Goal: Task Accomplishment & Management: Manage account settings

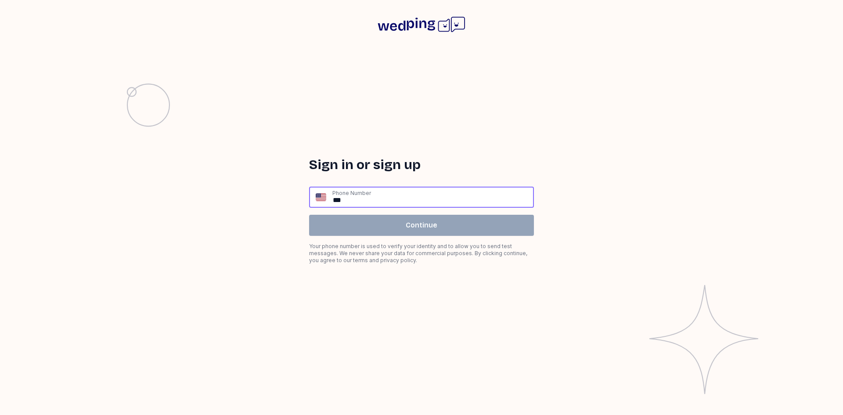
click at [377, 200] on input "**" at bounding box center [432, 196] width 201 height 19
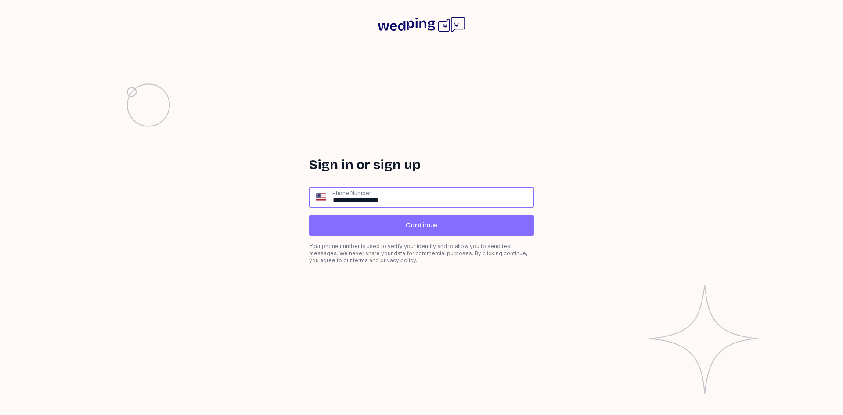
type input "**********"
click input "submit" at bounding box center [0, 0] width 0 height 0
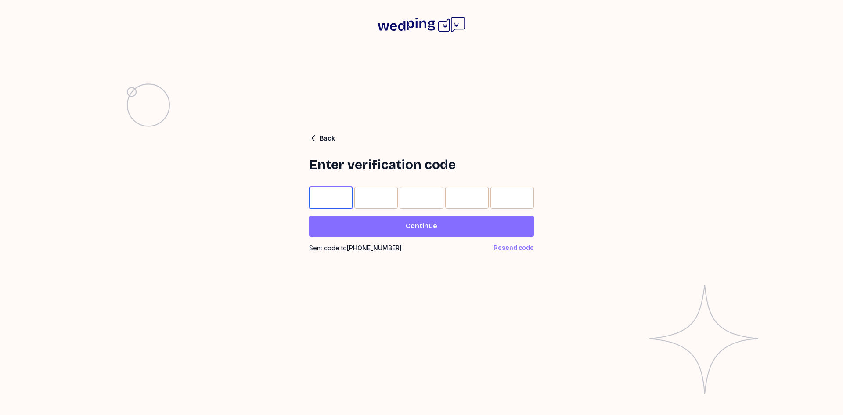
click at [336, 201] on input "Please enter OTP character 1" at bounding box center [330, 198] width 43 height 22
type input "*"
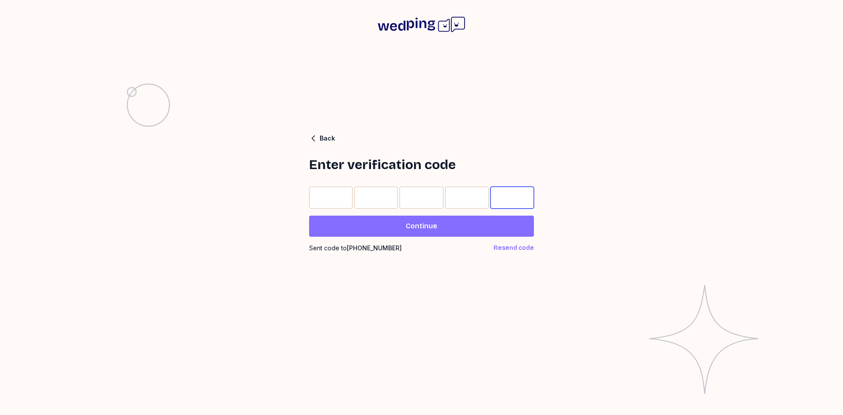
type input "*"
click at [476, 227] on span "Continue" at bounding box center [421, 226] width 211 height 11
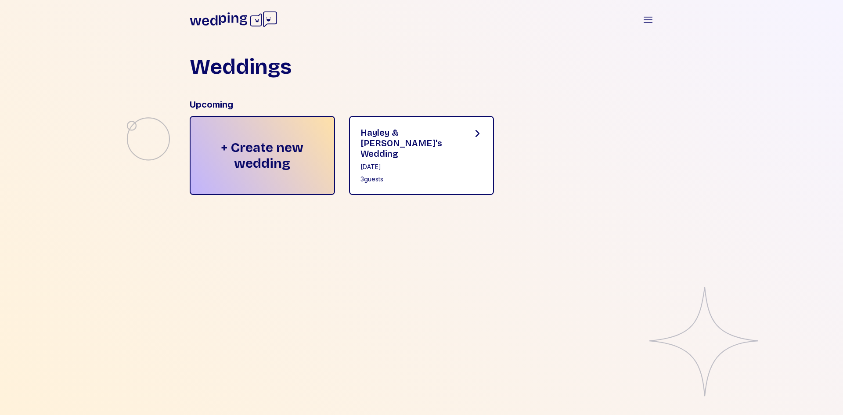
click at [453, 162] on div "[DATE]" at bounding box center [409, 166] width 98 height 9
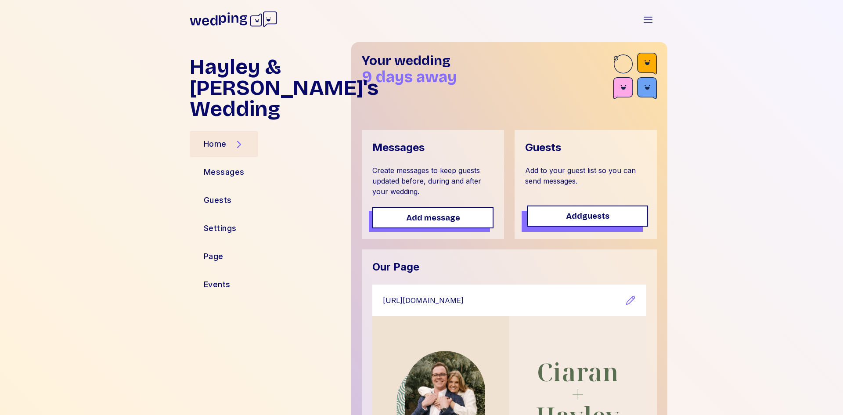
click at [569, 220] on span "Add guests" at bounding box center [587, 216] width 43 height 12
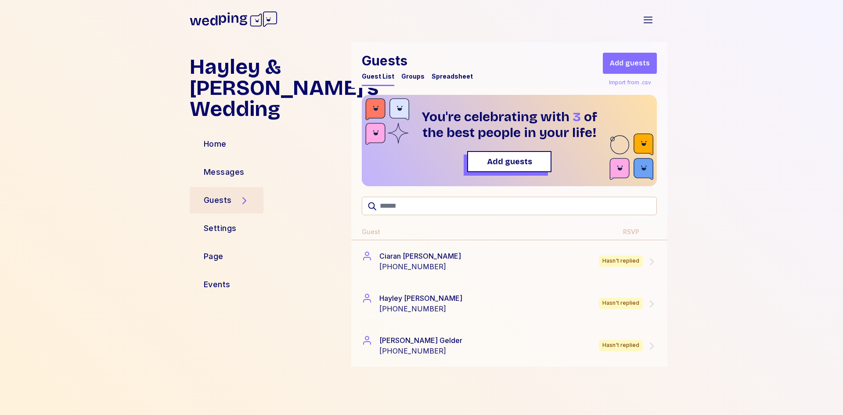
click at [402, 81] on div "Groups" at bounding box center [412, 79] width 23 height 14
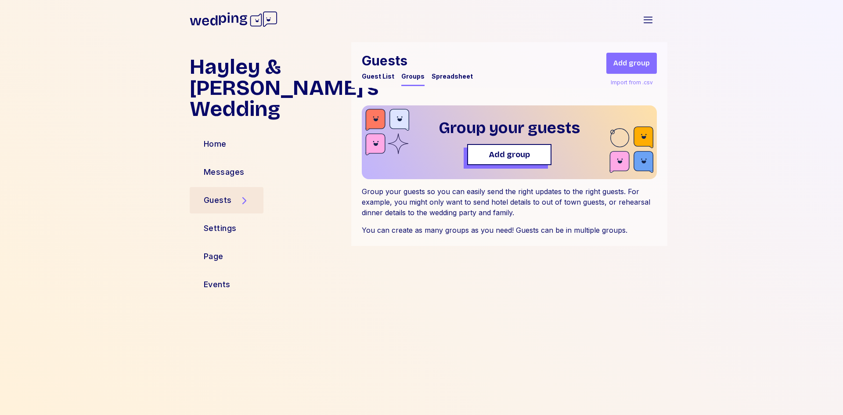
click at [452, 80] on div "Spreadsheet" at bounding box center [451, 76] width 41 height 9
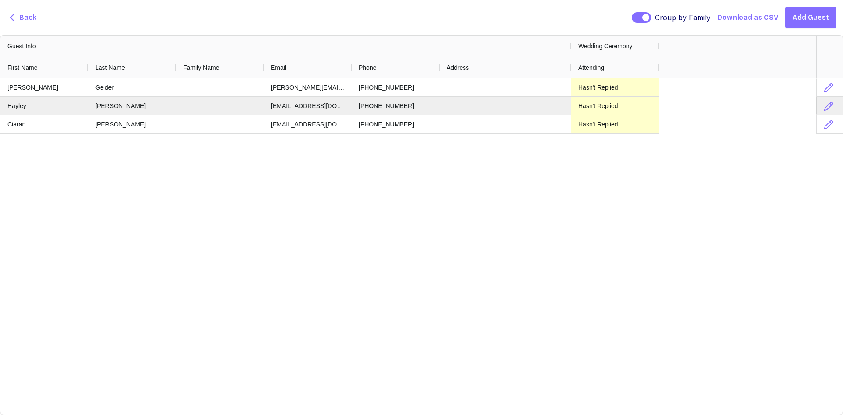
click at [16, 21] on icon "button" at bounding box center [12, 17] width 11 height 11
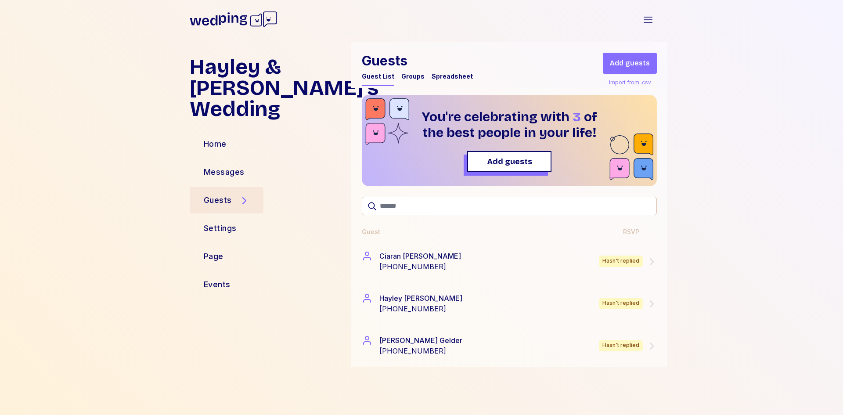
click at [635, 82] on div "Import from .csv" at bounding box center [630, 82] width 46 height 11
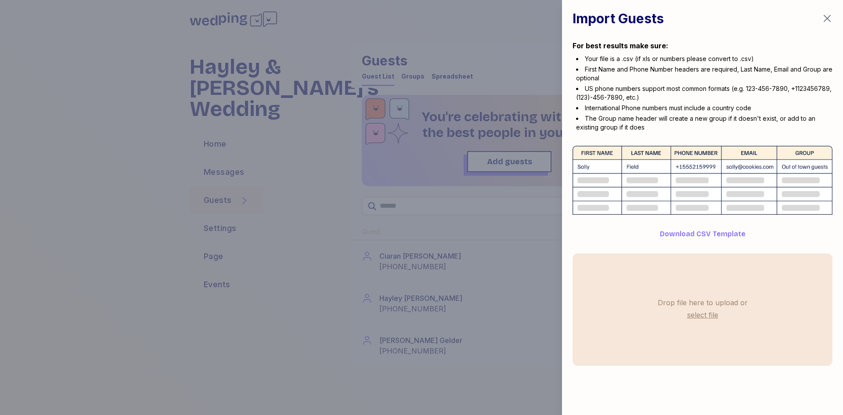
click at [692, 232] on span "Download CSV Template" at bounding box center [703, 234] width 86 height 11
